Goal: Transaction & Acquisition: Purchase product/service

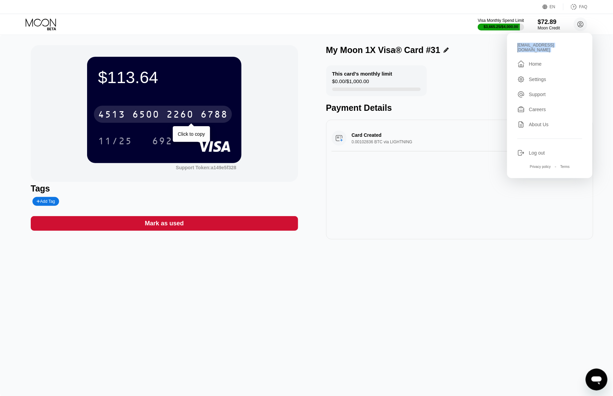
click at [538, 46] on div "[EMAIL_ADDRESS][DOMAIN_NAME]" at bounding box center [550, 48] width 65 height 10
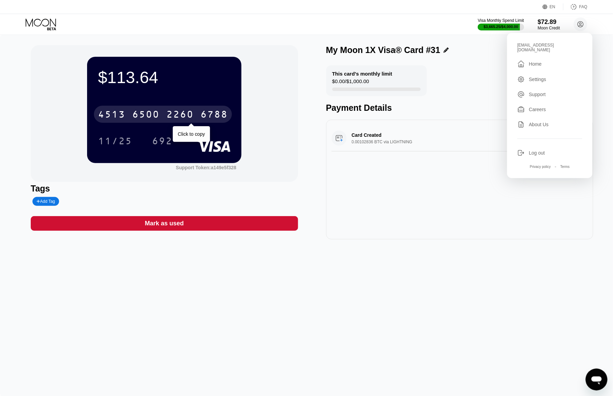
click at [526, 45] on div "[EMAIL_ADDRESS][DOMAIN_NAME]" at bounding box center [550, 48] width 65 height 10
copy div "[EMAIL_ADDRESS][DOMAIN_NAME] "
click at [272, 31] on div "Visa Monthly Spend Limit $3,665.25 / $4,000.00 $72.89 Moon Credit [EMAIL_ADDRES…" at bounding box center [306, 24] width 613 height 20
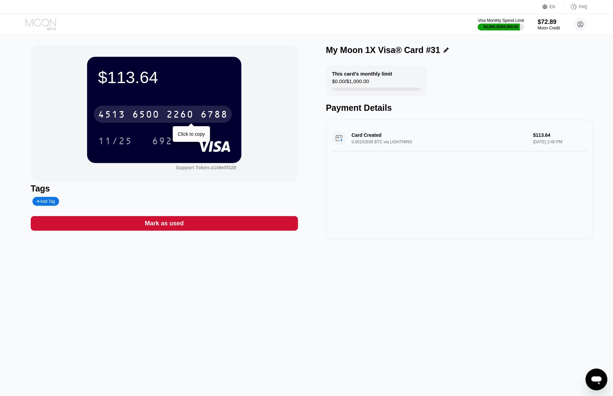
click at [49, 23] on icon at bounding box center [42, 24] width 32 height 12
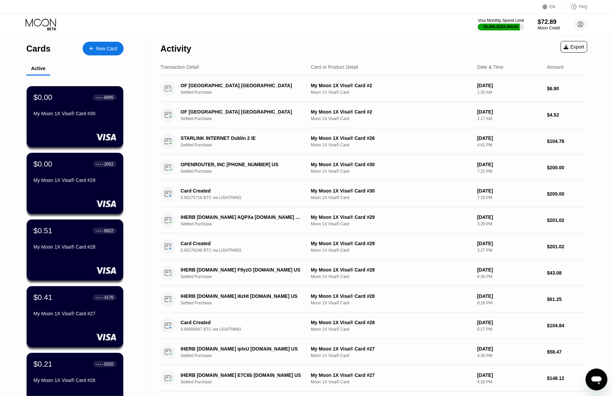
click at [115, 49] on div "New Card" at bounding box center [106, 49] width 21 height 6
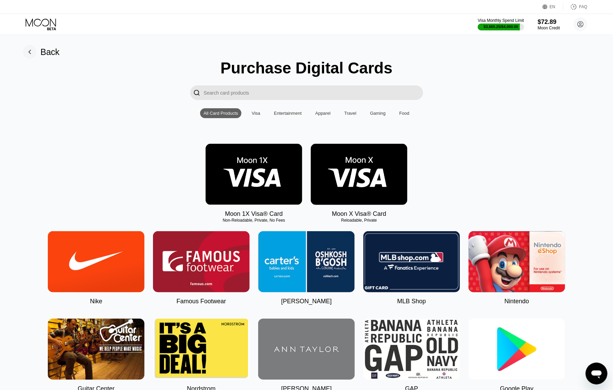
click at [238, 160] on img at bounding box center [254, 174] width 97 height 61
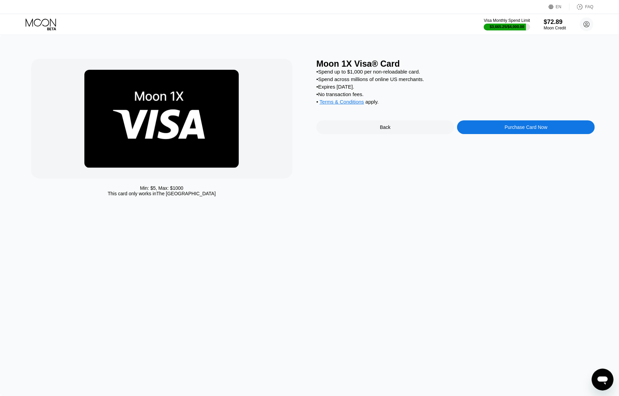
click at [504, 134] on div "Purchase Card Now" at bounding box center [526, 127] width 138 height 14
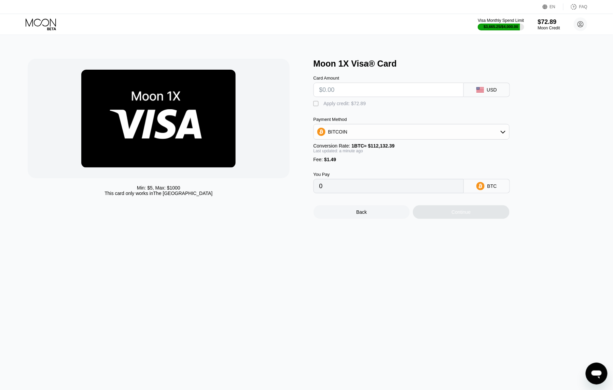
click at [396, 95] on input "text" at bounding box center [388, 90] width 139 height 14
click at [371, 94] on input "text" at bounding box center [388, 90] width 139 height 14
type input "$48"
type input "0.00044136"
type input "$48.14"
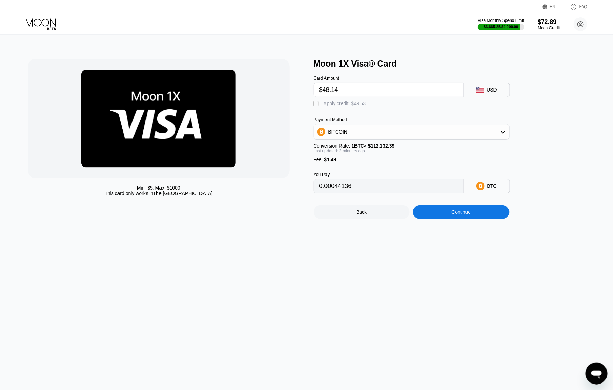
type input "0.00044261"
click at [456, 215] on div "Continue" at bounding box center [461, 211] width 19 height 5
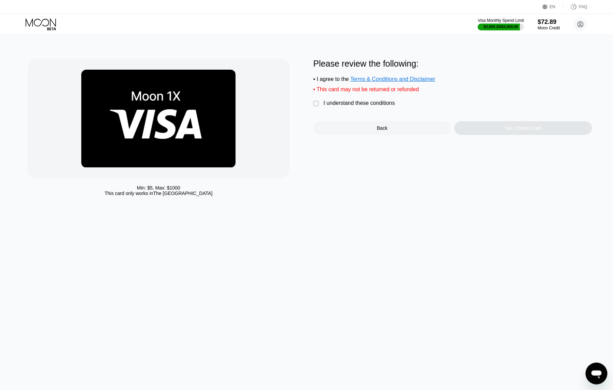
click at [360, 106] on div "I understand these conditions" at bounding box center [359, 103] width 71 height 6
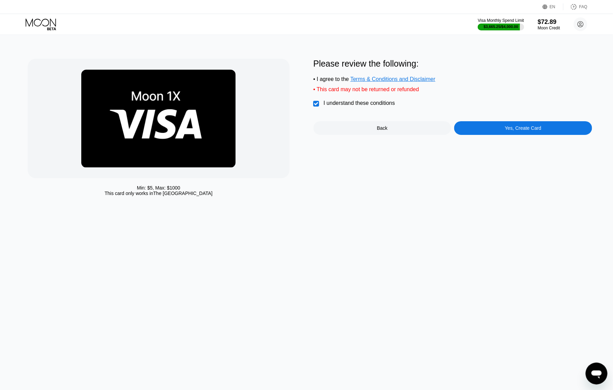
click at [493, 130] on div "Yes, Create Card" at bounding box center [523, 128] width 138 height 14
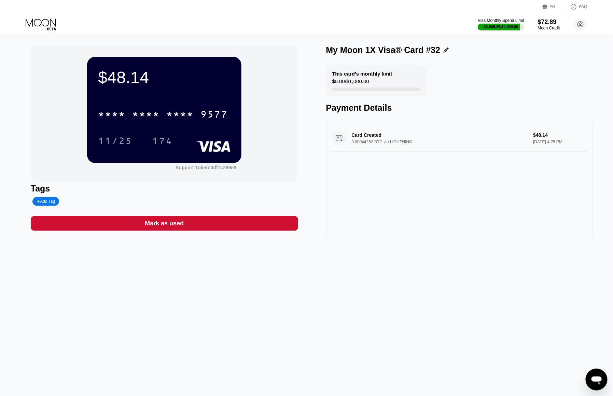
click at [116, 77] on div "$48.14" at bounding box center [164, 77] width 133 height 19
copy div "$48.14"
click at [193, 115] on div "* * * *" at bounding box center [179, 115] width 27 height 11
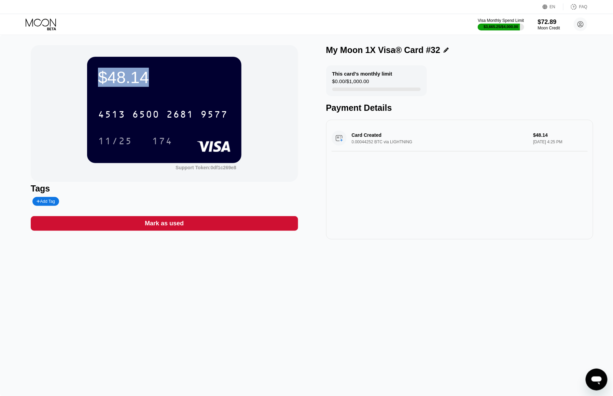
click at [166, 143] on div "174" at bounding box center [162, 141] width 20 height 11
